Goal: Task Accomplishment & Management: Use online tool/utility

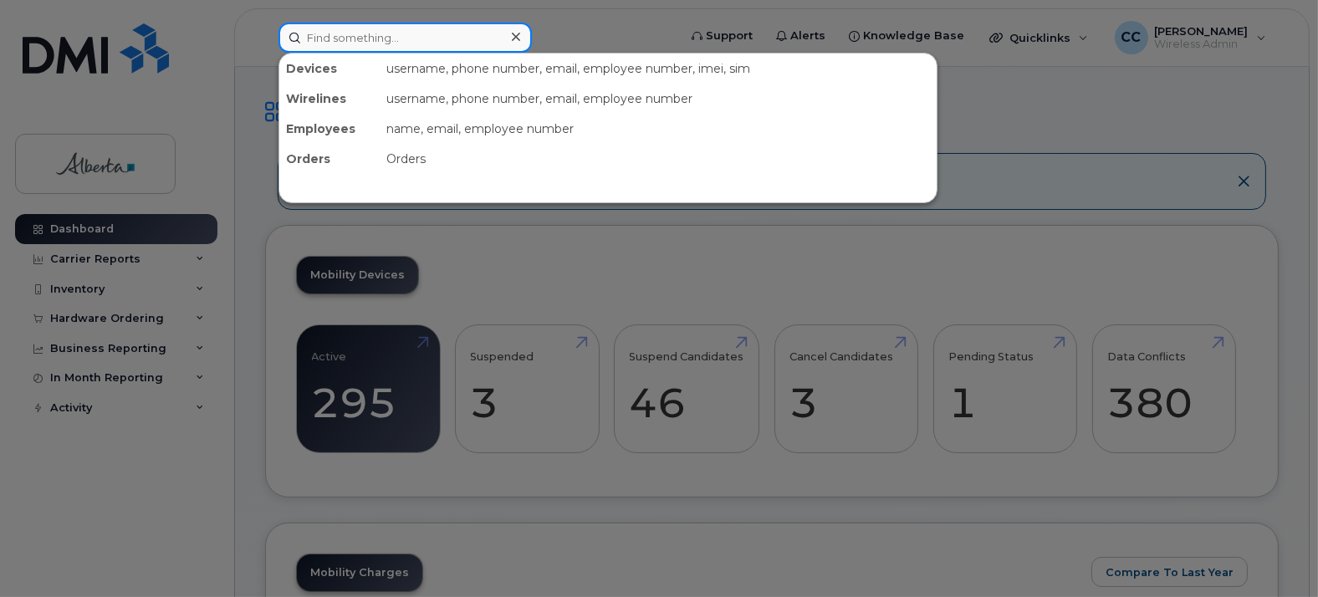
click at [396, 31] on input at bounding box center [404, 38] width 253 height 30
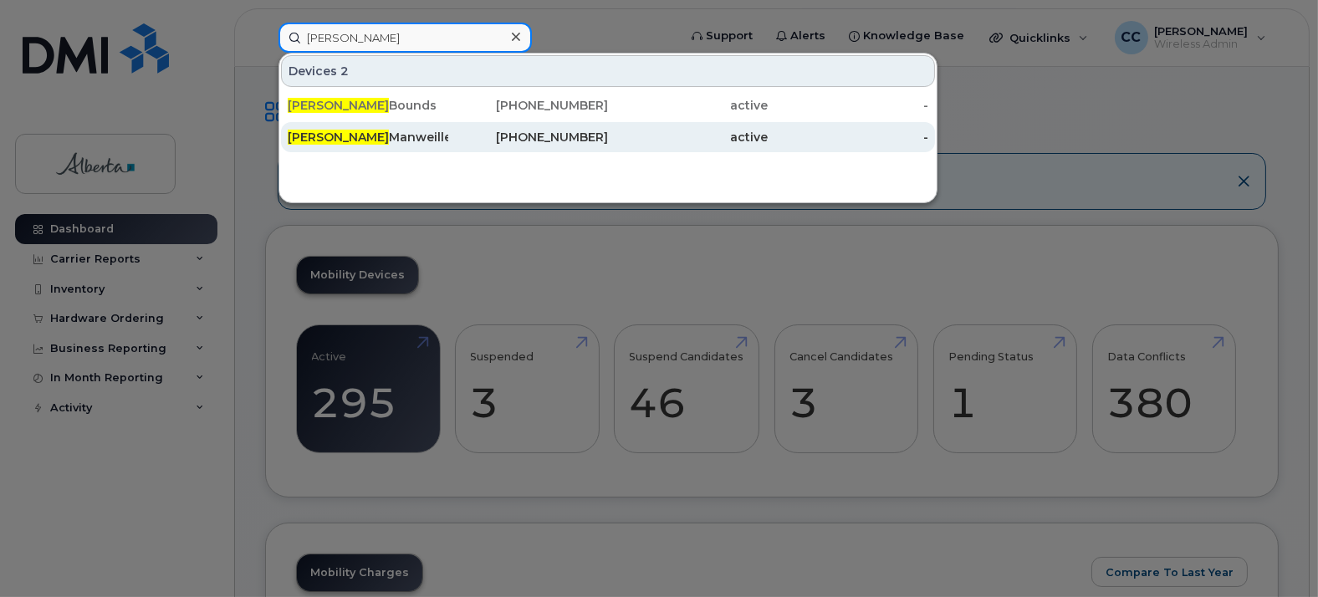
type input "heather"
click at [385, 131] on div "Heather Manweiller" at bounding box center [368, 137] width 161 height 17
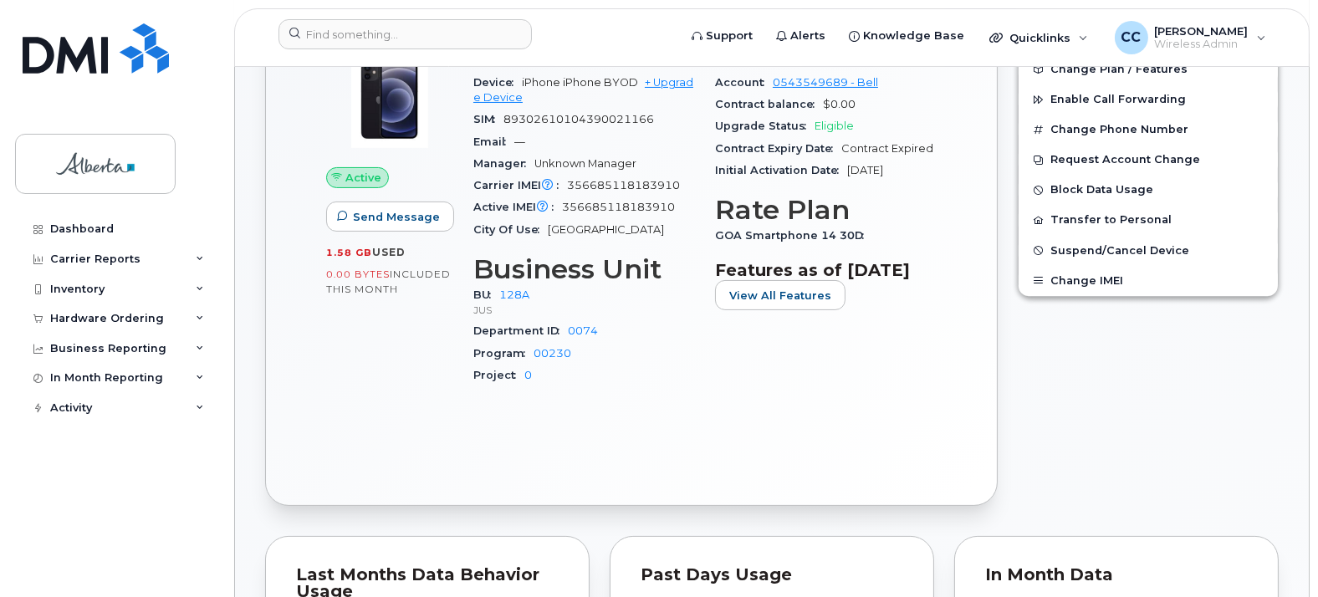
scroll to position [371, 0]
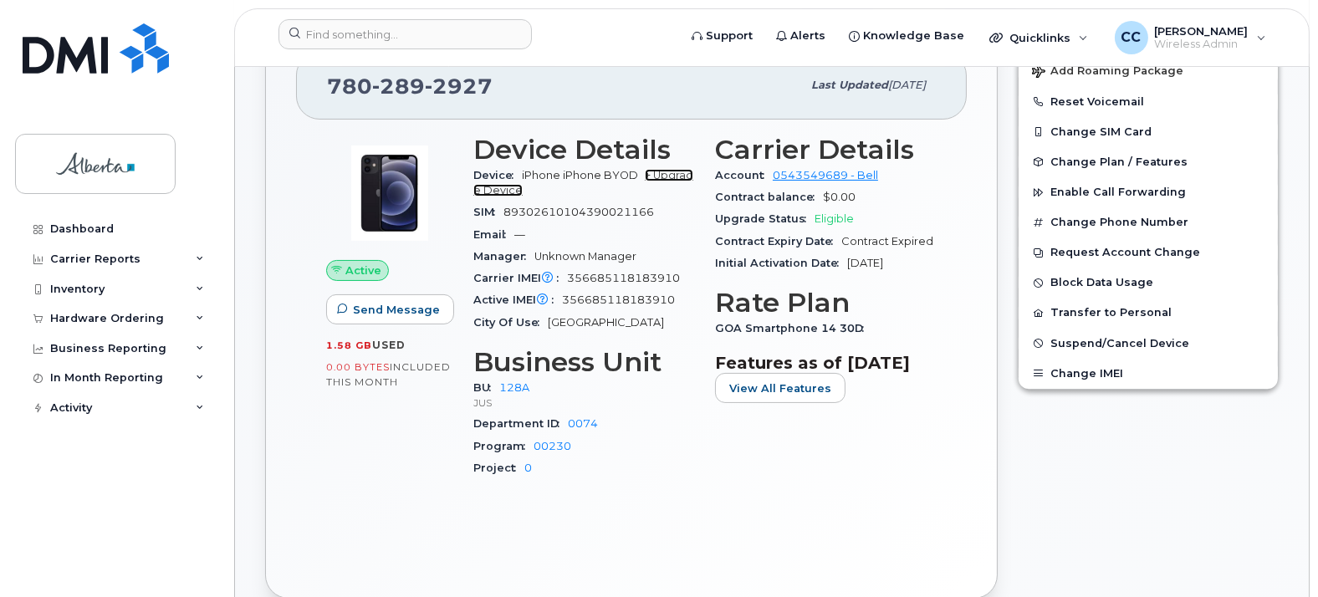
click at [673, 171] on link "+ Upgrade Device" at bounding box center [583, 183] width 220 height 28
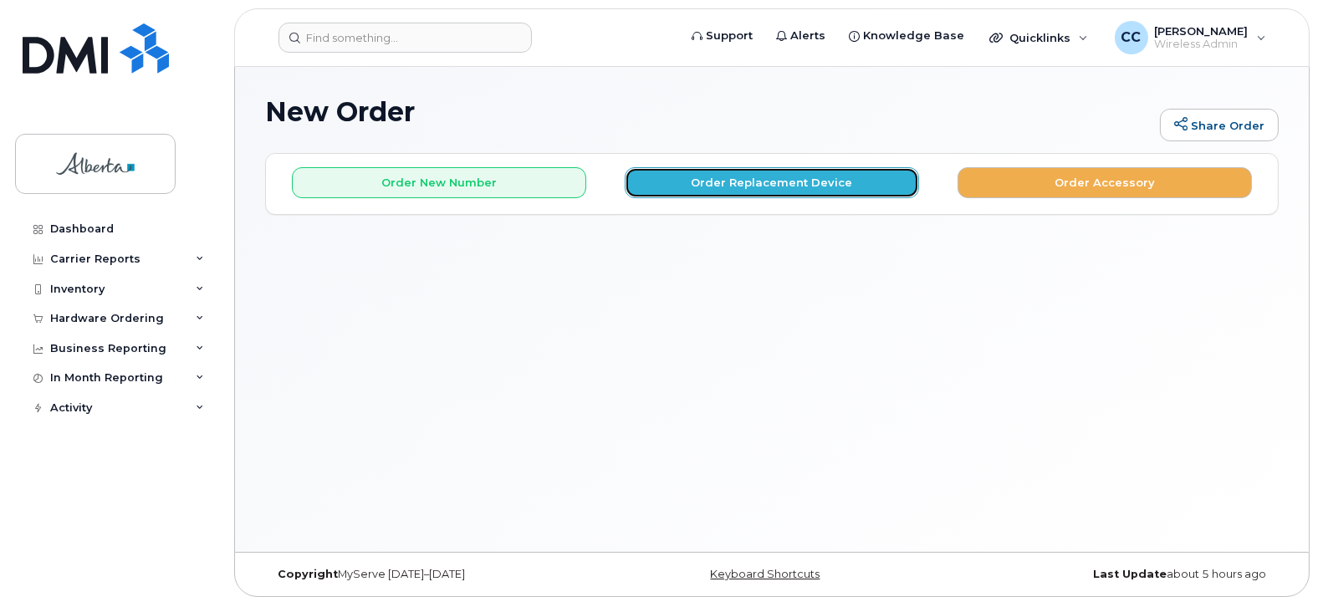
click at [732, 188] on button "Order Replacement Device" at bounding box center [772, 182] width 294 height 31
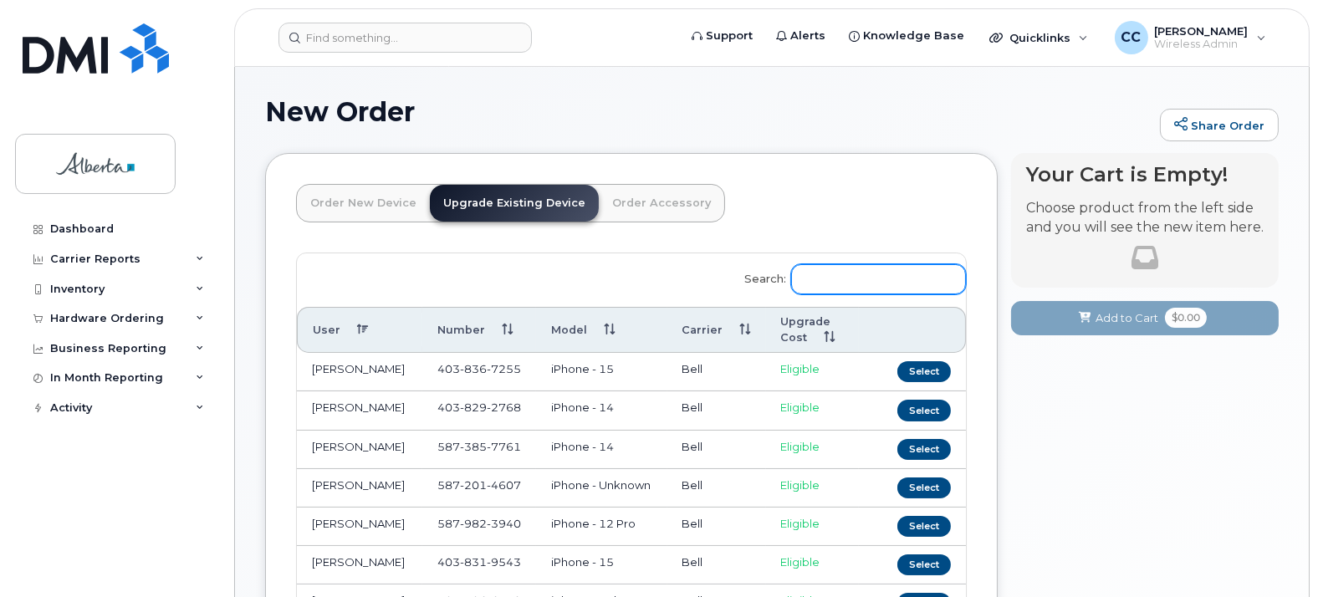
click at [842, 275] on input "Search:" at bounding box center [878, 279] width 175 height 30
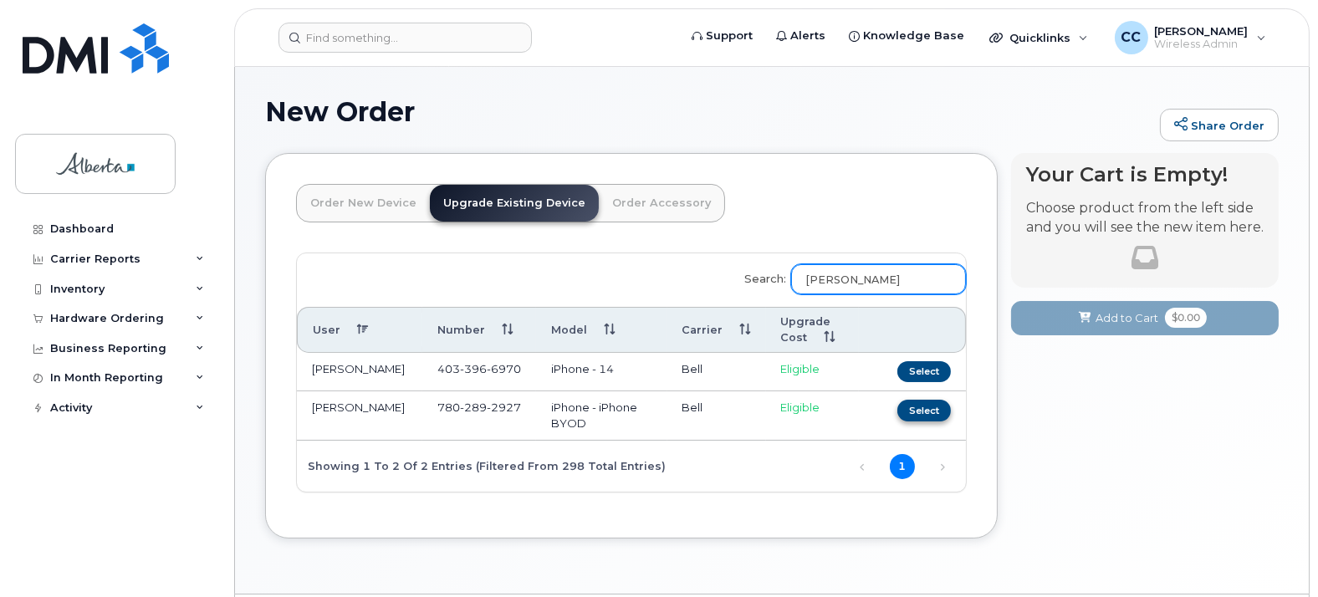
type input "heather"
click at [937, 407] on button "Select" at bounding box center [924, 410] width 54 height 21
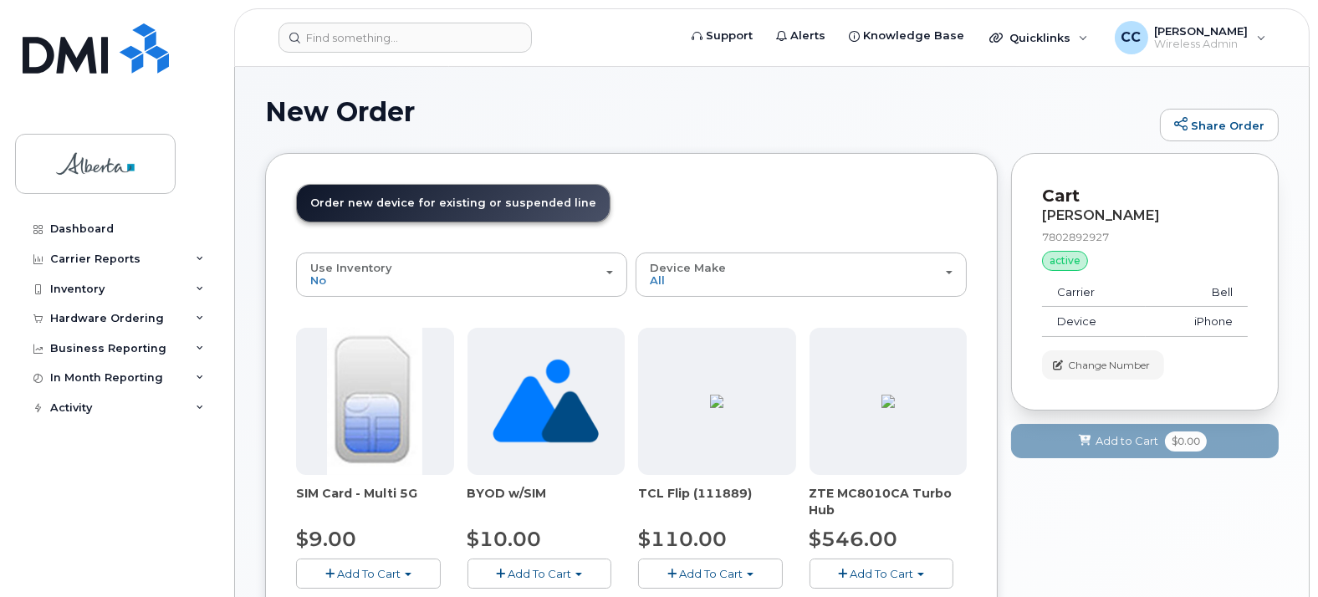
scroll to position [93, 0]
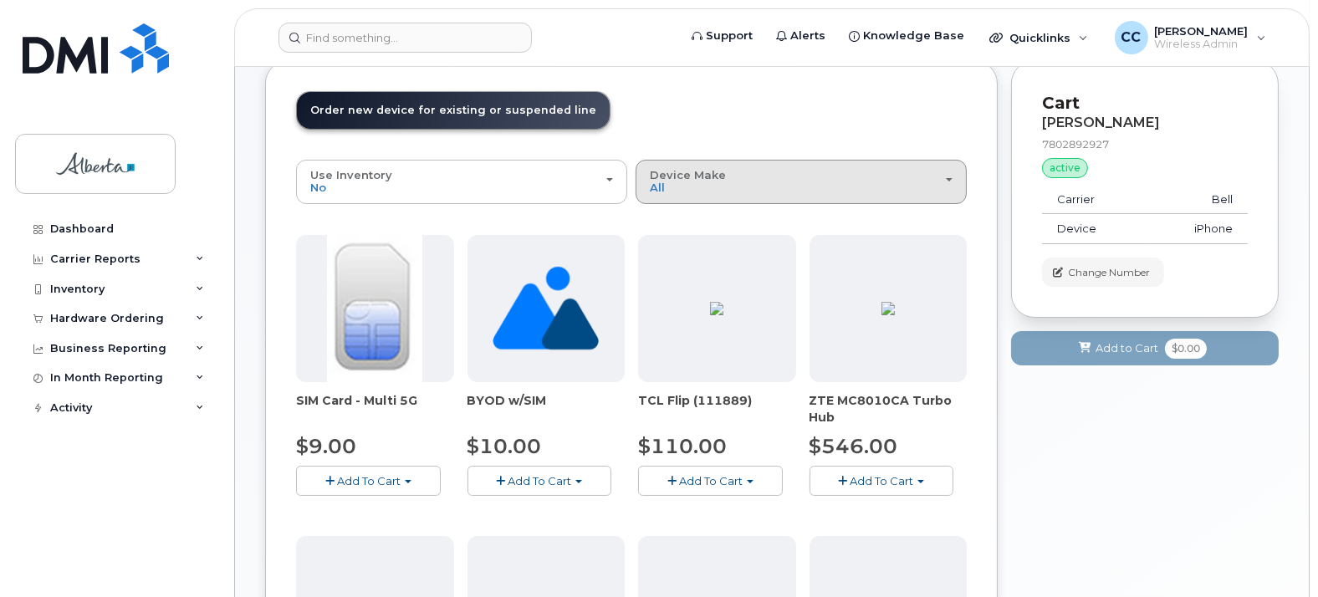
click at [944, 178] on div "Device Make All Android Cell Phone HUB iPhone Unknown" at bounding box center [801, 182] width 303 height 26
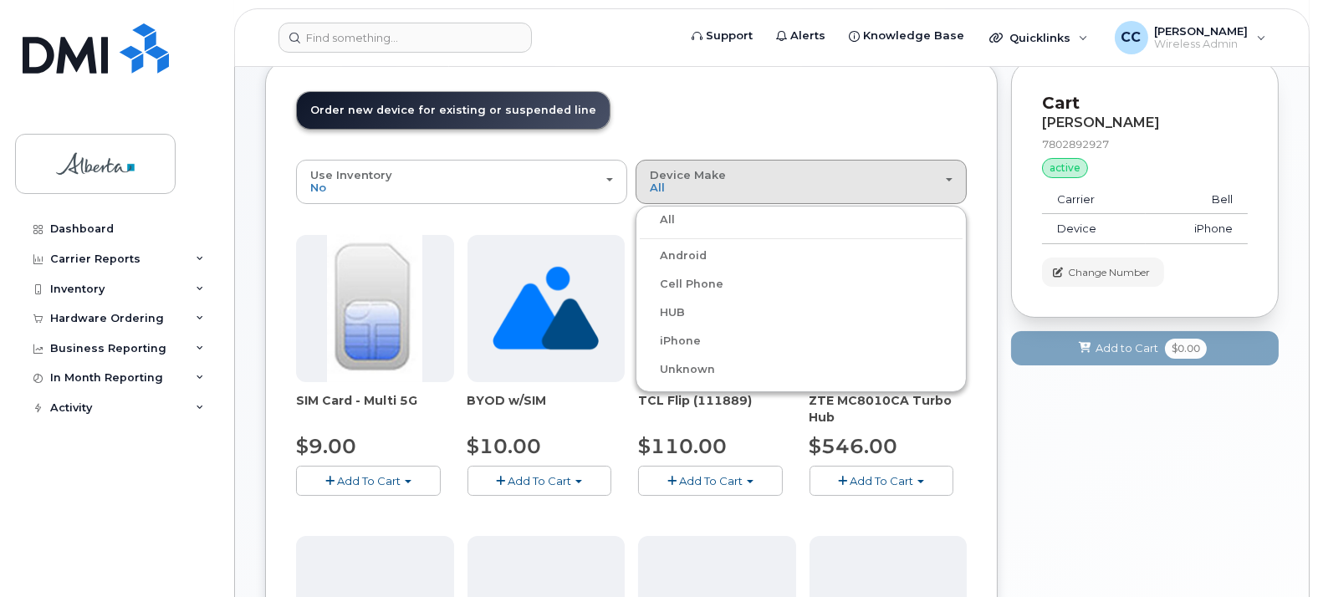
click at [689, 335] on label "iPhone" at bounding box center [670, 341] width 61 height 20
click at [0, 0] on input "iPhone" at bounding box center [0, 0] width 0 height 0
